Goal: Transaction & Acquisition: Purchase product/service

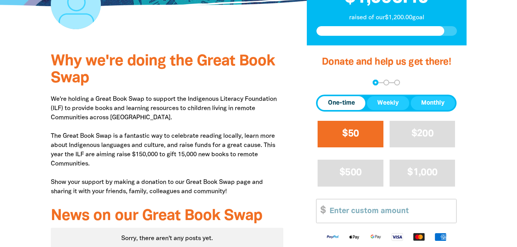
click at [354, 127] on button "$50" at bounding box center [351, 134] width 66 height 27
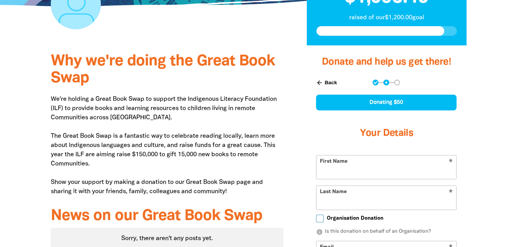
scroll to position [278, 0]
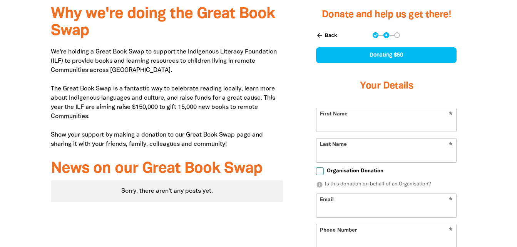
select select "AU"
click at [358, 125] on input "First Name" at bounding box center [387, 119] width 140 height 23
type input "[PERSON_NAME]"
click at [479, 123] on div "Why we're doing the Great Book Swap We're holding a Great Book Swap to support …" at bounding box center [259, 200] width 462 height 405
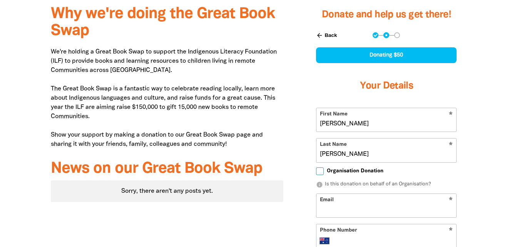
scroll to position [356, 0]
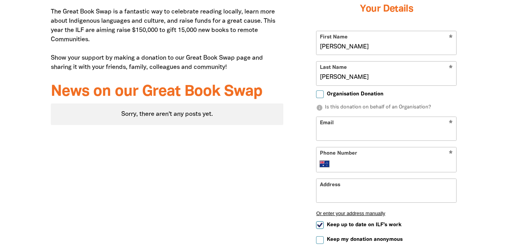
click at [412, 132] on input "Email" at bounding box center [387, 128] width 140 height 23
type input "[PERSON_NAME][EMAIL_ADDRESS][PERSON_NAME][DOMAIN_NAME]"
click at [377, 165] on input "Phone Number" at bounding box center [394, 163] width 118 height 9
type input "[PHONE_NUMBER]"
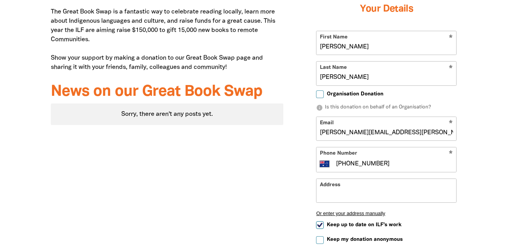
click at [387, 195] on input "Address" at bounding box center [387, 190] width 140 height 23
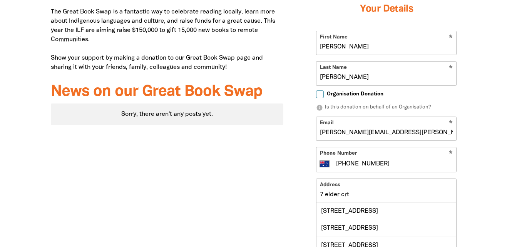
scroll to position [394, 0]
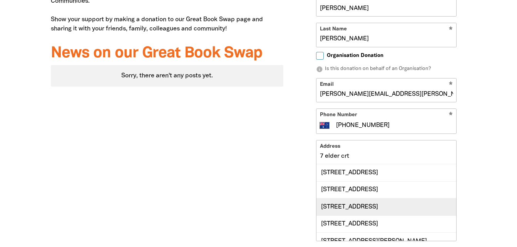
click at [383, 210] on div "[STREET_ADDRESS]" at bounding box center [387, 206] width 140 height 17
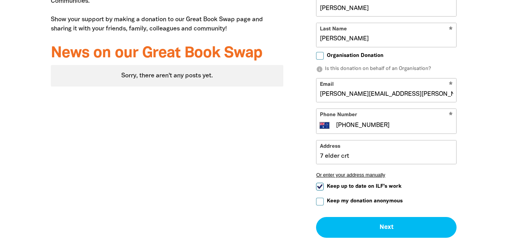
type input "[STREET_ADDRESS]"
click at [321, 188] on input "Keep up to date on ILF's work" at bounding box center [320, 187] width 8 height 8
checkbox input "false"
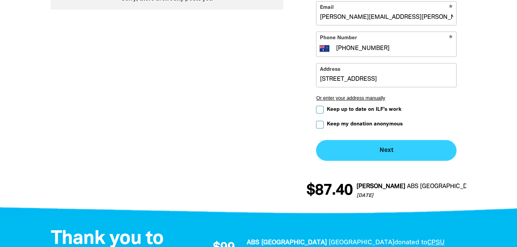
click at [330, 149] on button "Next chevron_right" at bounding box center [386, 150] width 141 height 21
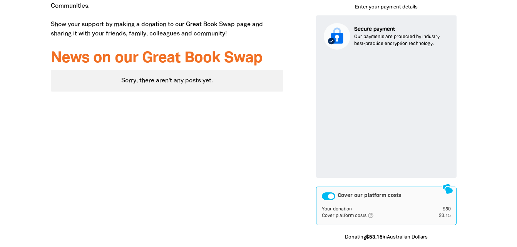
scroll to position [428, 0]
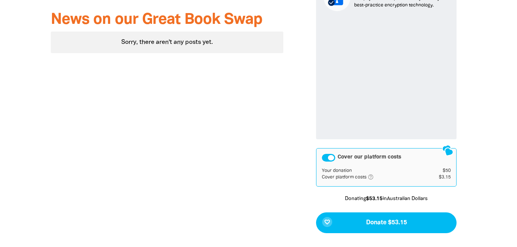
click at [326, 161] on div "Cover our platform costs" at bounding box center [328, 158] width 13 height 8
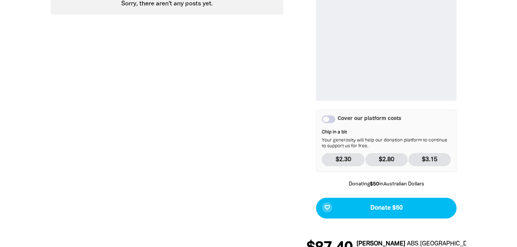
scroll to position [505, 0]
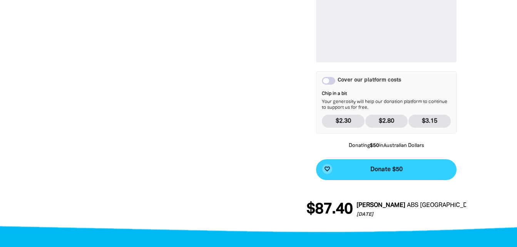
click at [356, 168] on button "favorite_border Donate $50" at bounding box center [386, 169] width 141 height 21
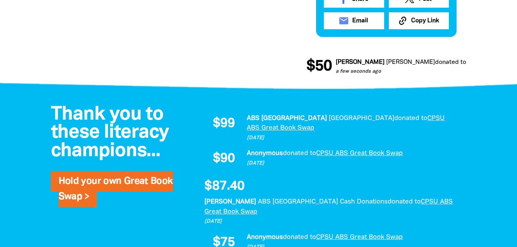
scroll to position [409, 0]
